Goal: Check status: Check status

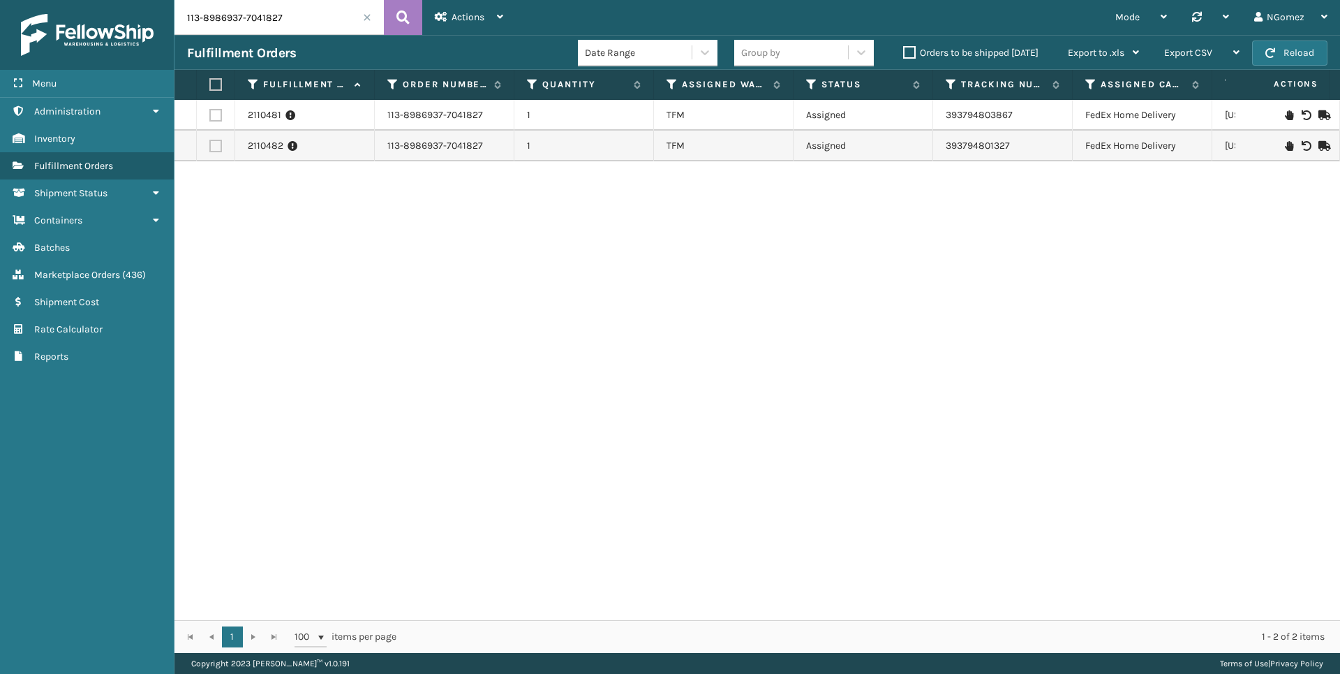
click at [252, 12] on input "113-8986937-7041827" at bounding box center [278, 17] width 209 height 35
click at [252, 11] on input "113-8986937-7041827" at bounding box center [278, 17] width 209 height 35
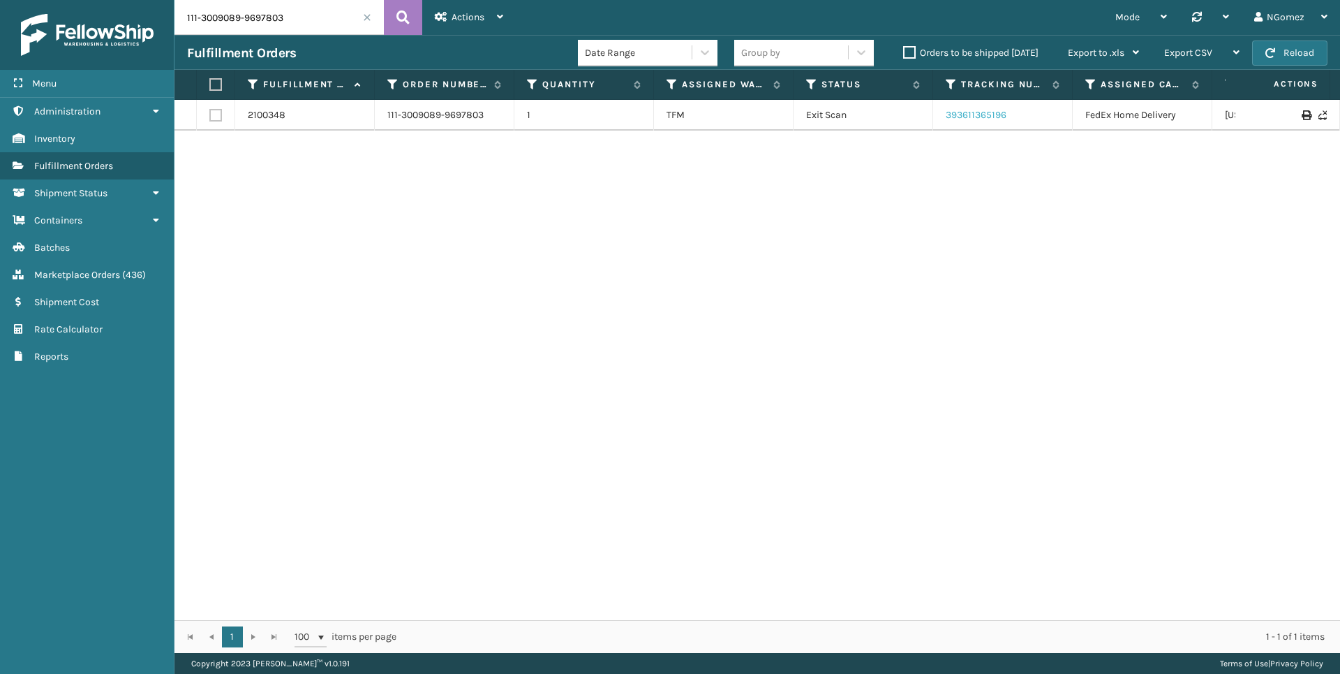
click at [989, 114] on link "393611365196" at bounding box center [976, 115] width 61 height 12
click at [233, 10] on input "111-3009089-9697803" at bounding box center [278, 17] width 209 height 35
paste input "3-8986937-7041827"
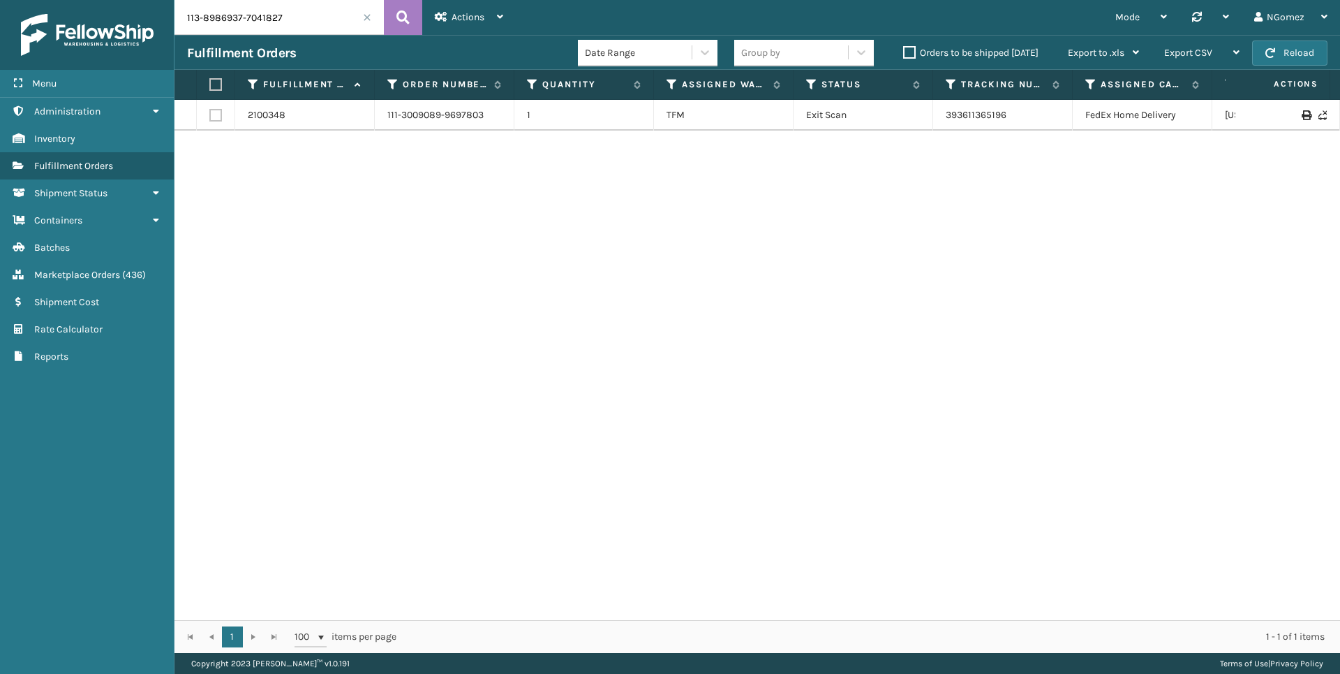
type input "113-8986937-7041827"
